Goal: Information Seeking & Learning: Learn about a topic

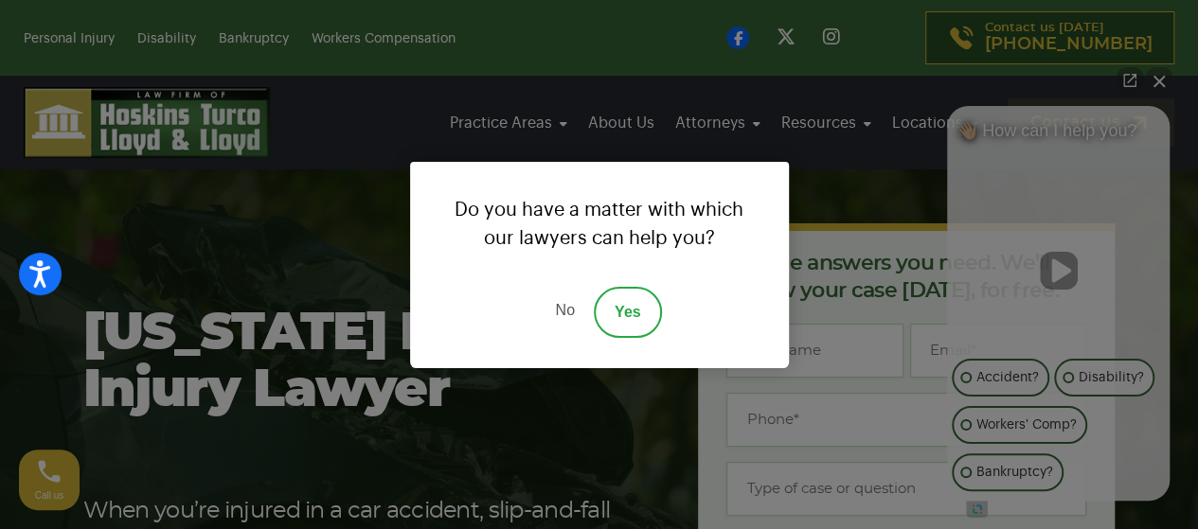
click at [563, 306] on link "No" at bounding box center [564, 312] width 57 height 51
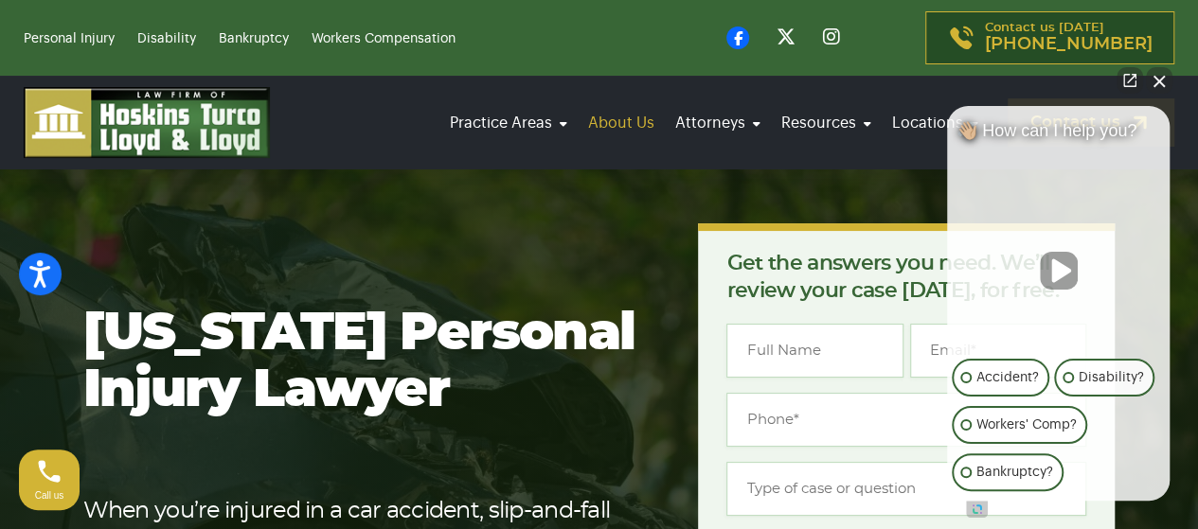
click at [620, 120] on link "About Us" at bounding box center [621, 123] width 78 height 53
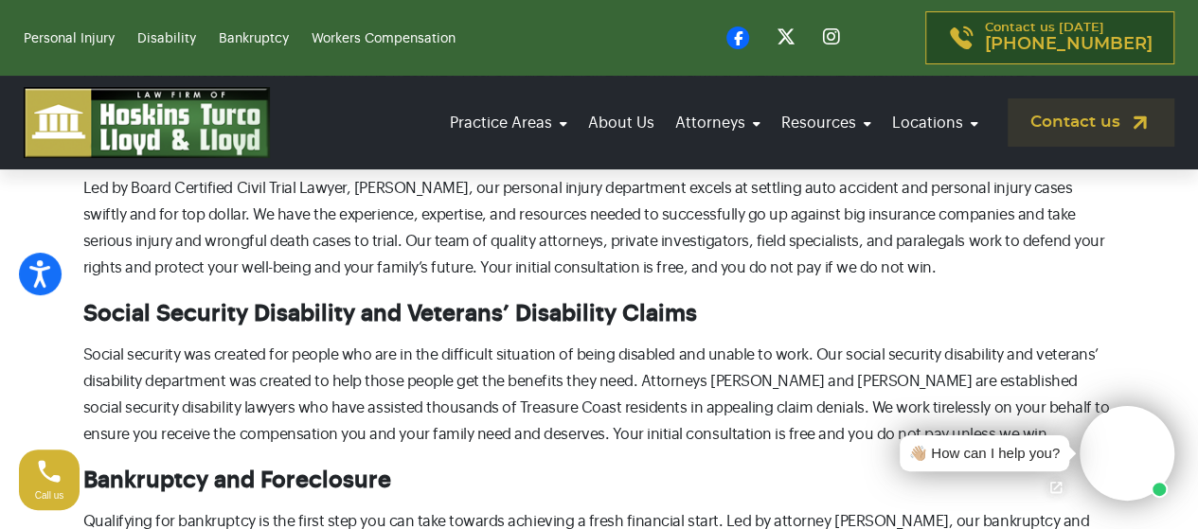
scroll to position [1074, 0]
